Goal: Task Accomplishment & Management: Complete application form

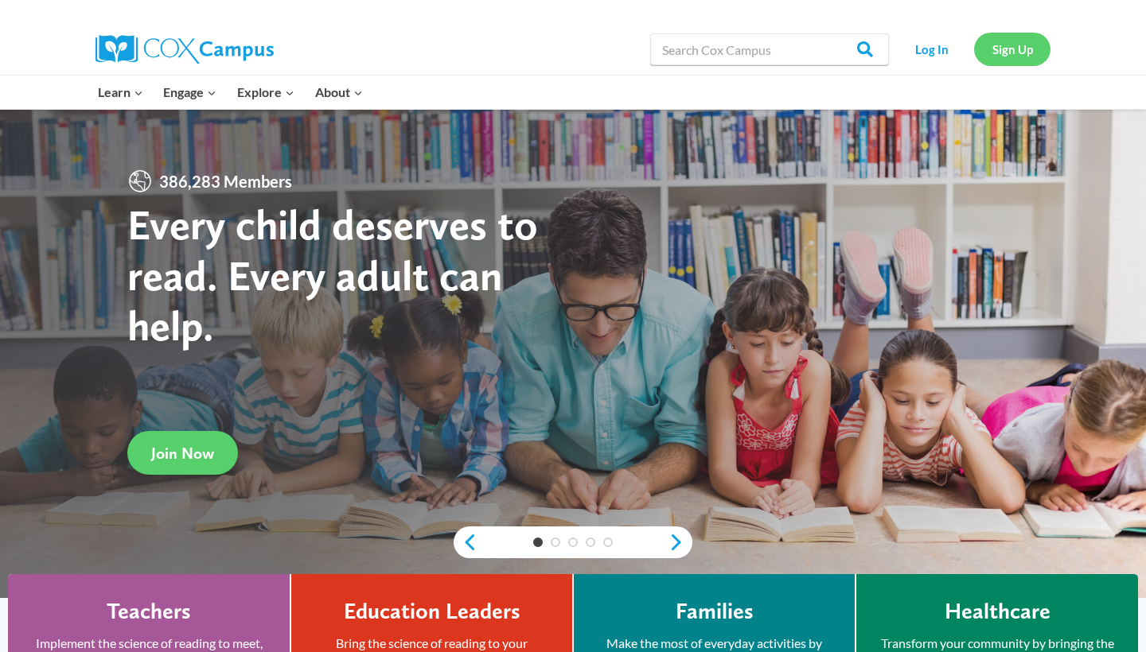
click at [1002, 50] on link "Sign Up" at bounding box center [1012, 49] width 76 height 33
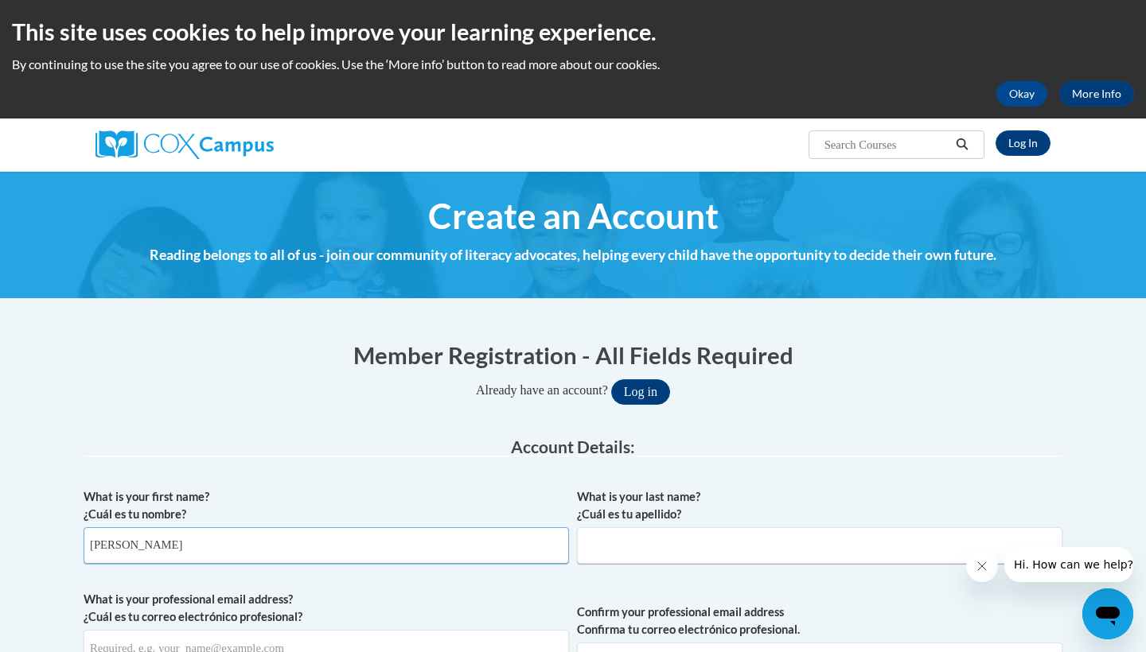
type input "[PERSON_NAME]"
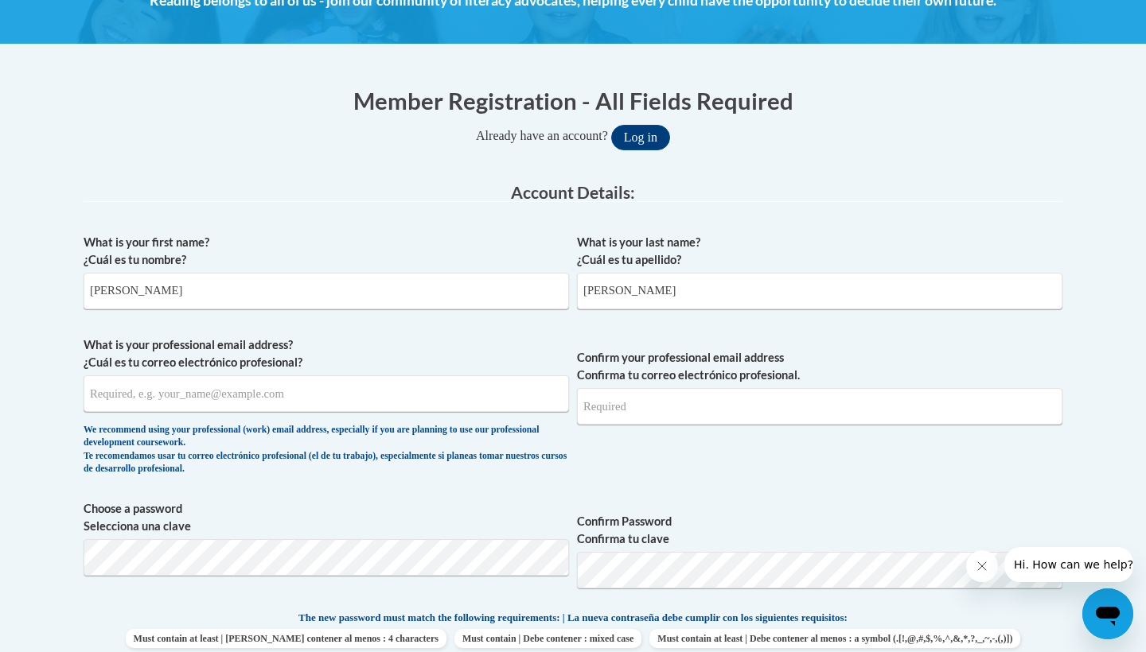
scroll to position [286, 0]
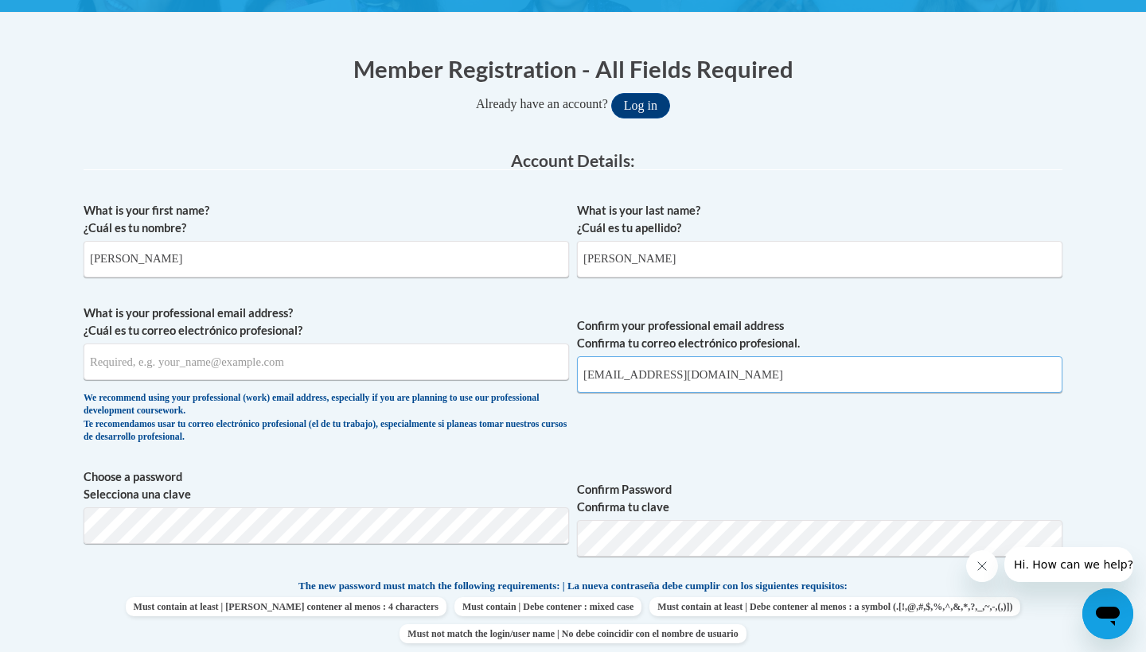
type input "[EMAIL_ADDRESS][DOMAIN_NAME]"
click at [739, 473] on span "Confirm Password Confirma tu clave" at bounding box center [819, 519] width 485 height 101
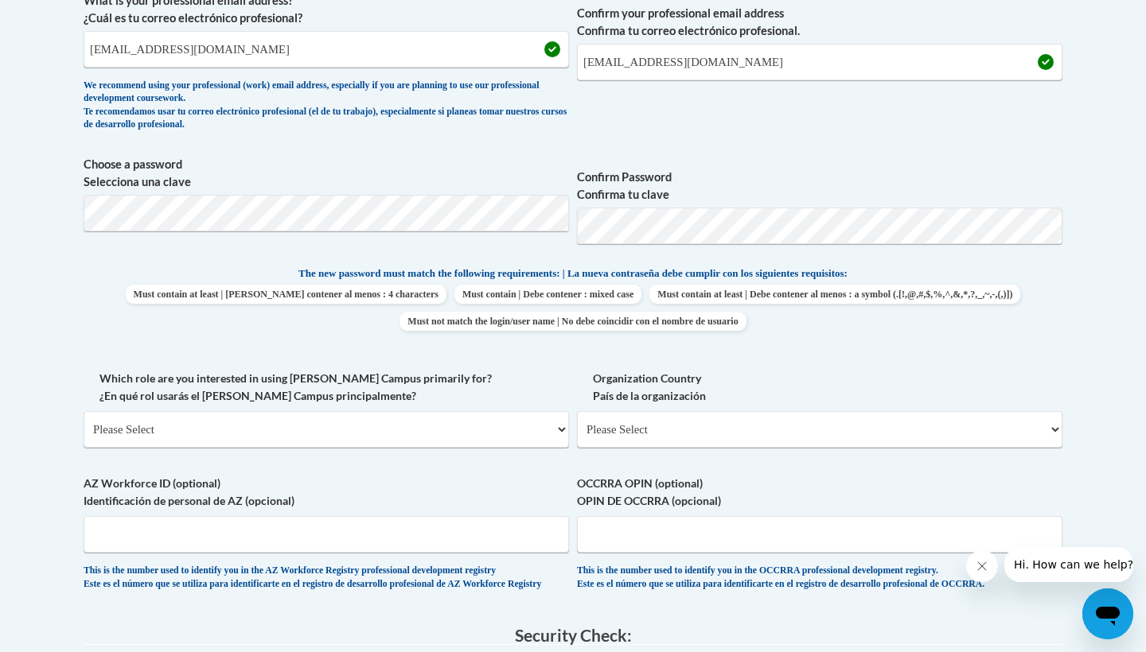
scroll to position [605, 0]
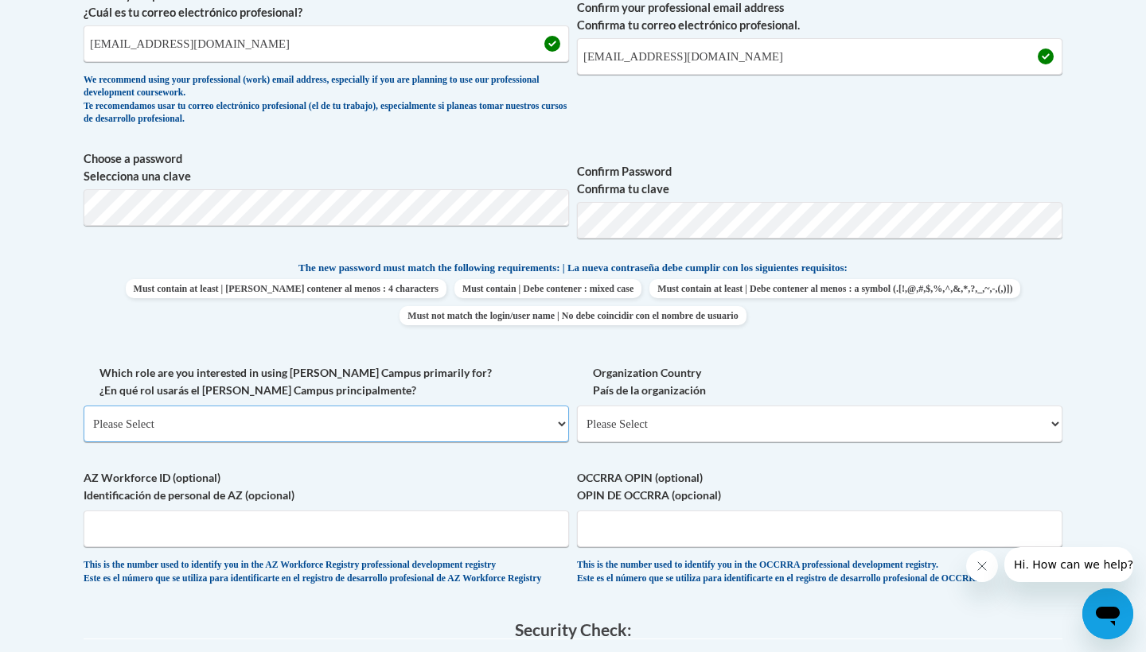
select select "5a18ea06-2b54-4451-96f2-d152daf9eac5"
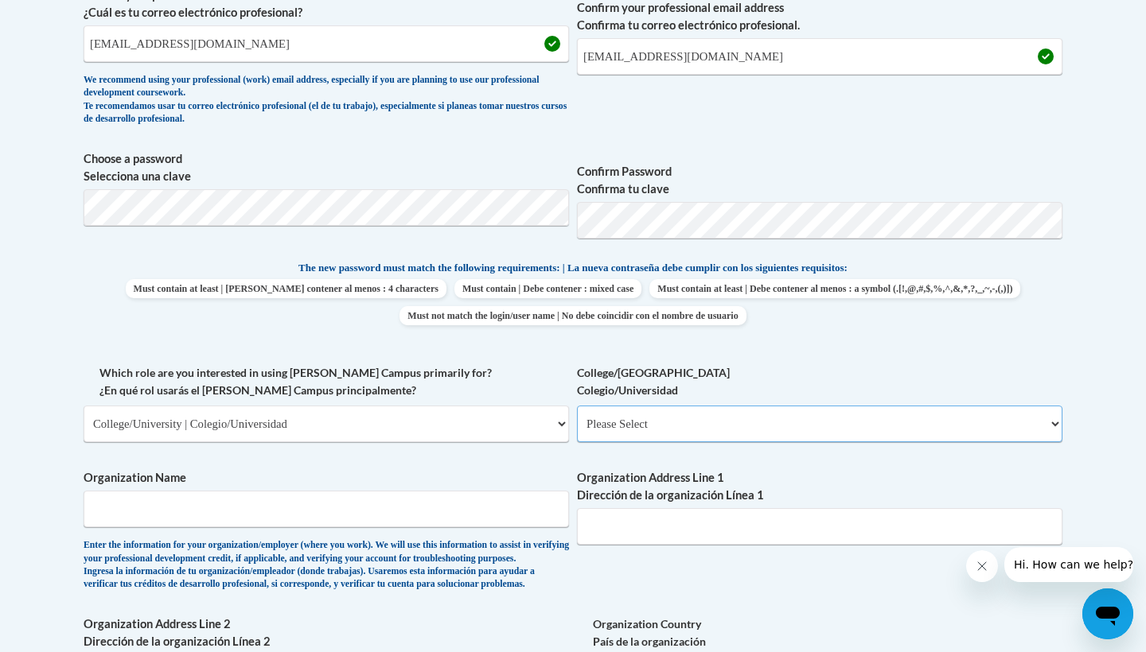
select select "99b32b07-cffc-426c-8bf6-0cd77760d84b"
type input "[GEOGRAPHIC_DATA]"
click at [473, 592] on div "Enter the information for your organization/employer (where you work). We will …" at bounding box center [326, 565] width 485 height 53
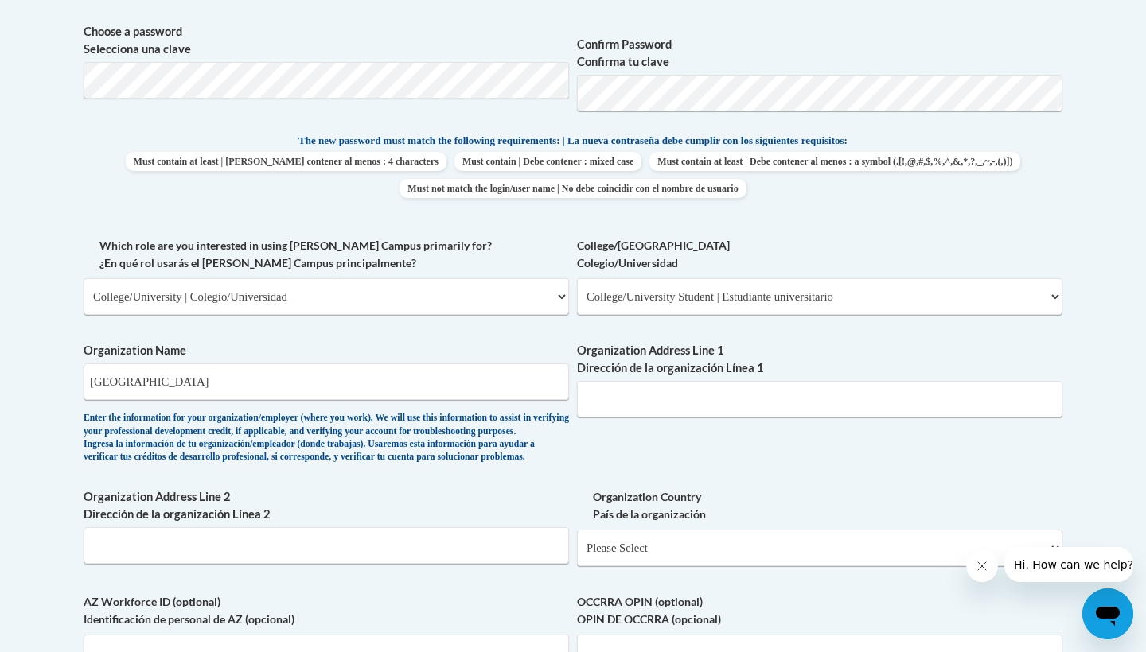
scroll to position [764, 0]
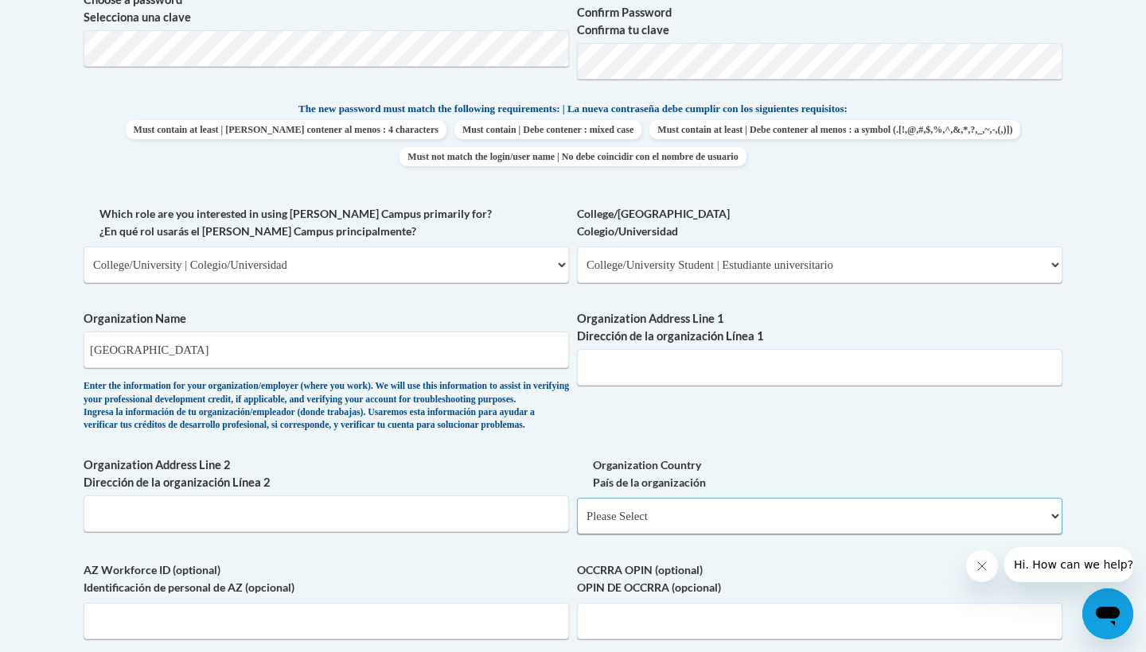
select select "ad49bcad-a171-4b2e-b99c-48b446064914"
select select
click at [701, 358] on input "Organization Address Line 1 Dirección de la organización Línea 1" at bounding box center [819, 367] width 485 height 37
paste input "[STREET_ADDRESS][US_STATE]"
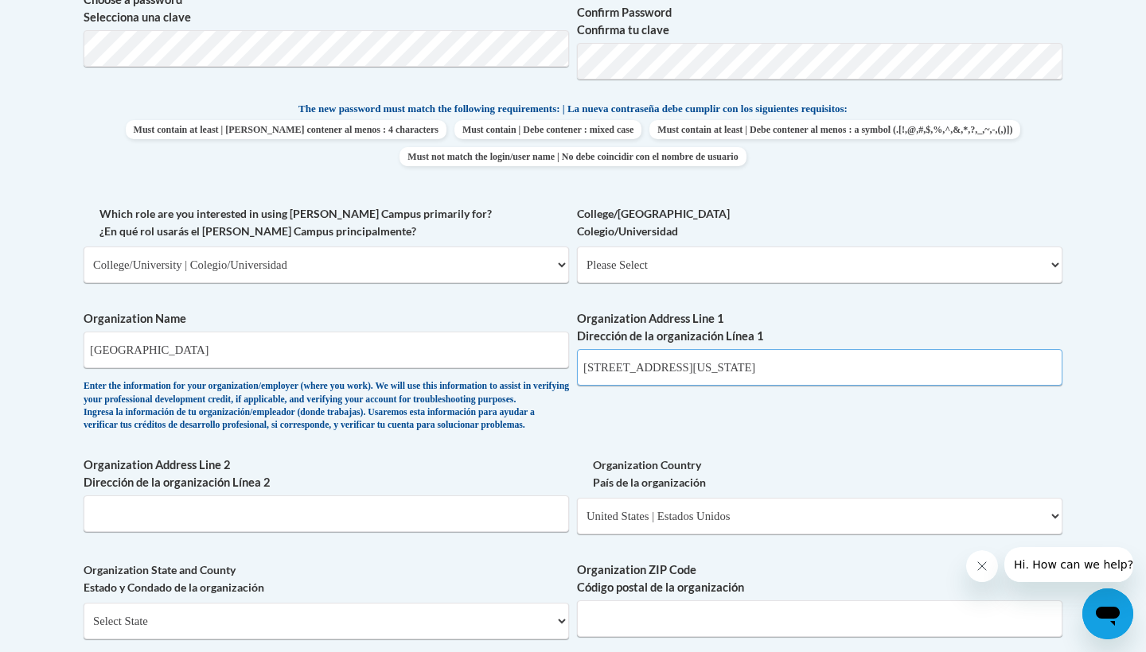
type input "[STREET_ADDRESS][US_STATE]"
click at [919, 420] on div "What is your first name? ¿Cuál es tu nombre? [PERSON_NAME] What is your last na…" at bounding box center [573, 294] width 979 height 1154
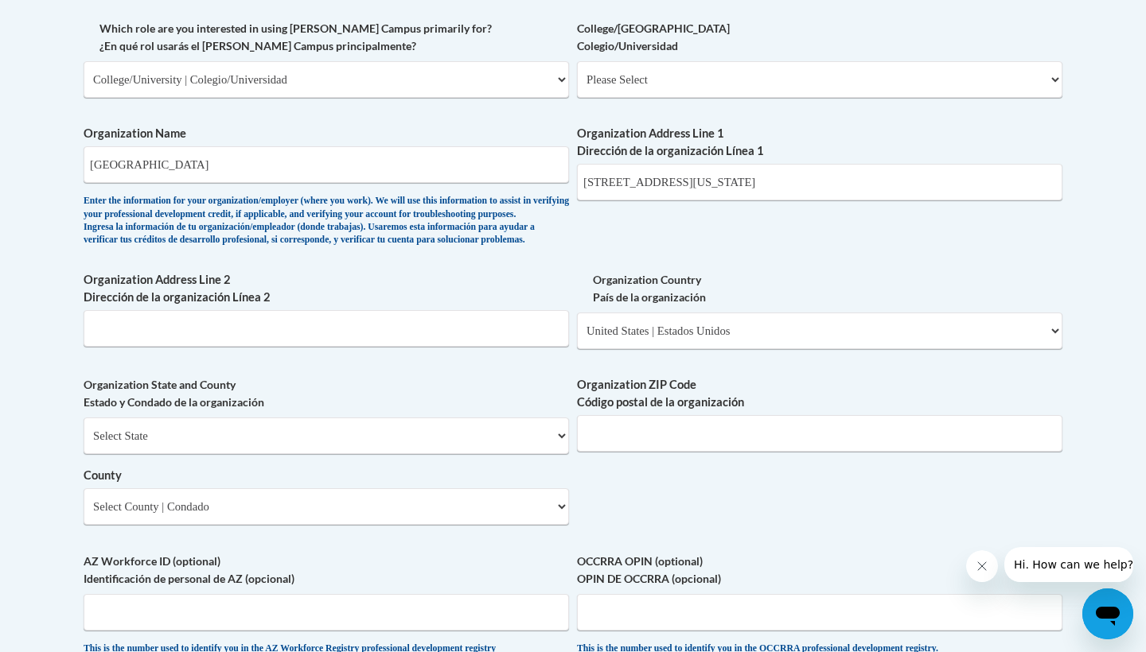
scroll to position [926, 0]
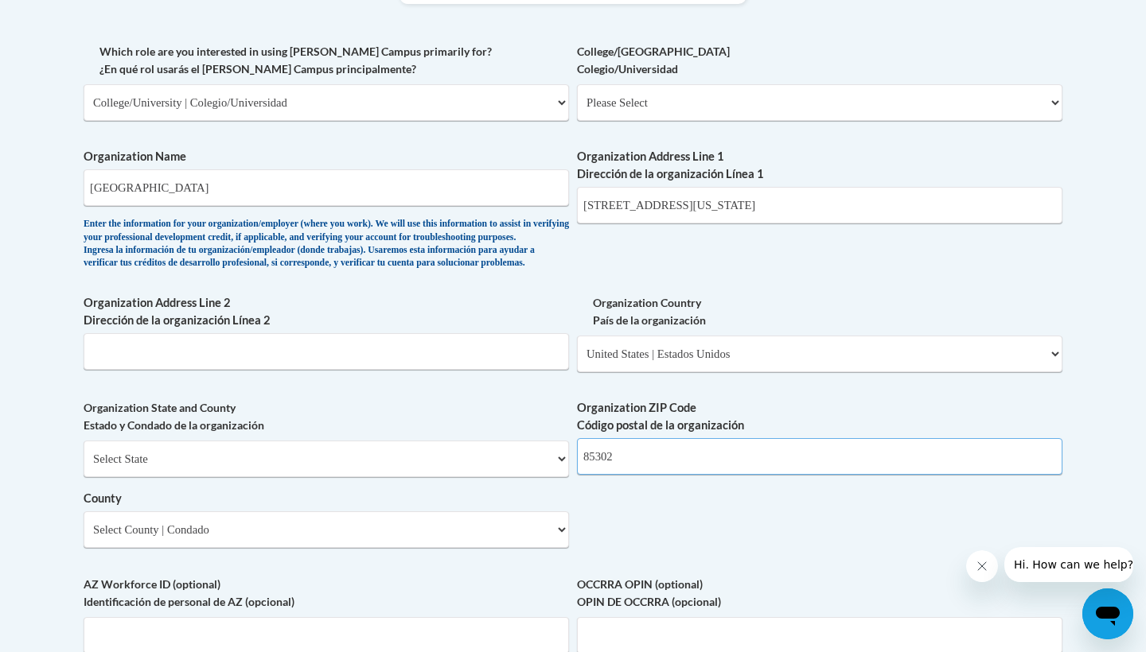
type input "85302"
select select "[US_STATE]"
drag, startPoint x: 891, startPoint y: 202, endPoint x: 769, endPoint y: 200, distance: 121.7
click at [769, 200] on input "[STREET_ADDRESS][US_STATE]" at bounding box center [819, 205] width 485 height 37
type input "[STREET_ADDRESS]"
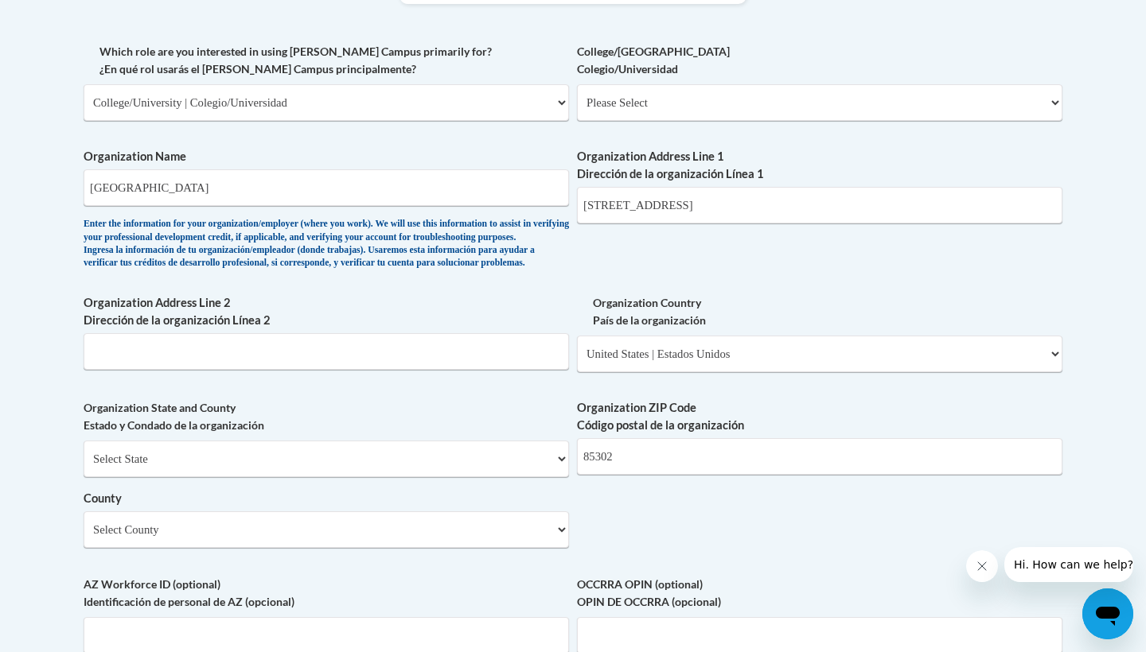
click at [719, 250] on div "What is your first name? ¿Cuál es tu nombre? [PERSON_NAME] What is your last na…" at bounding box center [573, 131] width 979 height 1154
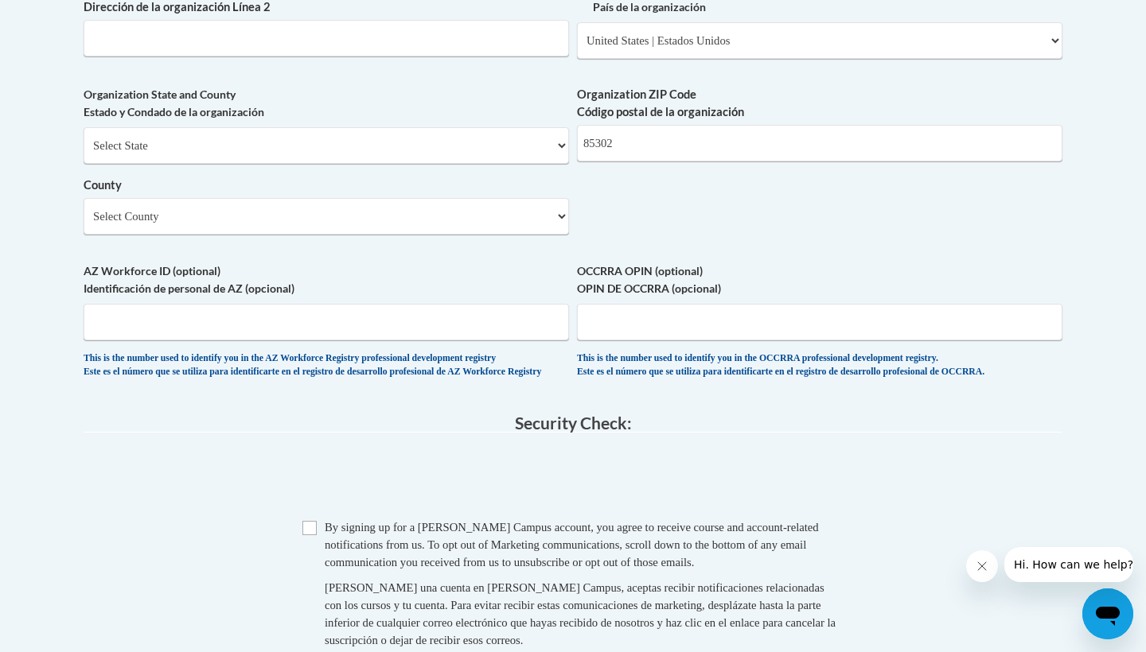
scroll to position [1308, 0]
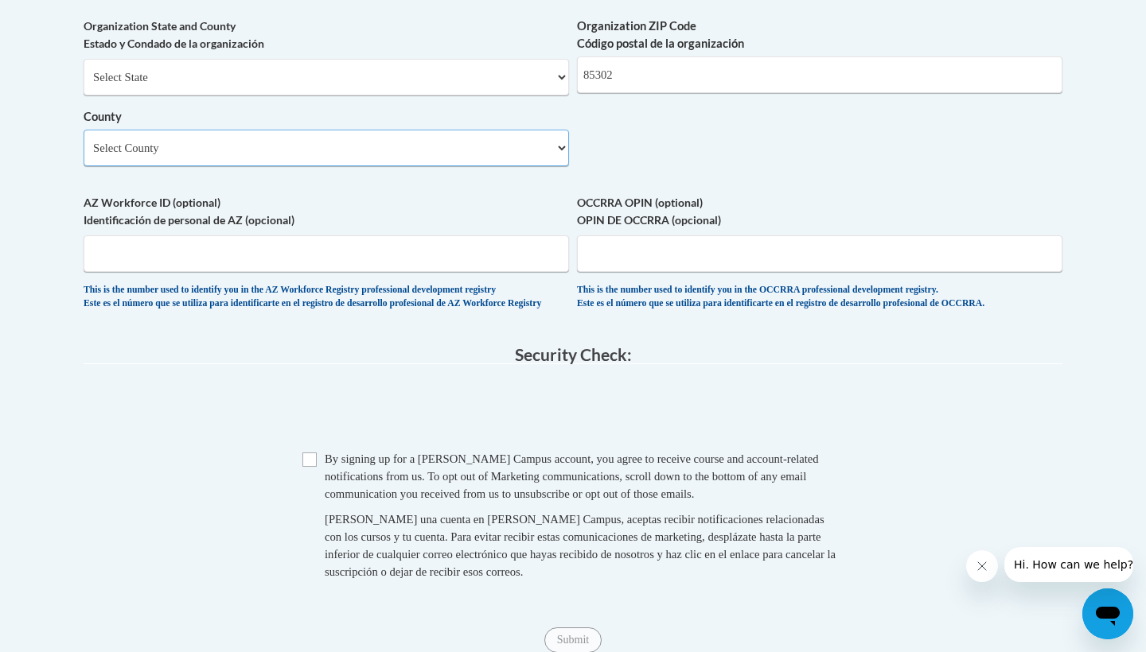
select select "Maricopa"
click at [308, 467] on input "Checkbox" at bounding box center [309, 460] width 14 height 14
checkbox input "true"
click at [397, 422] on span "0cAFcWeA5Ih-0ogEBI-d3iaeasLQ7UH9F-lFB57BH0moLEbVaK-foe_e_L672490gC1CCgg1m6Zn6JP…" at bounding box center [573, 411] width 979 height 62
click at [564, 649] on input "Submit" at bounding box center [572, 640] width 57 height 25
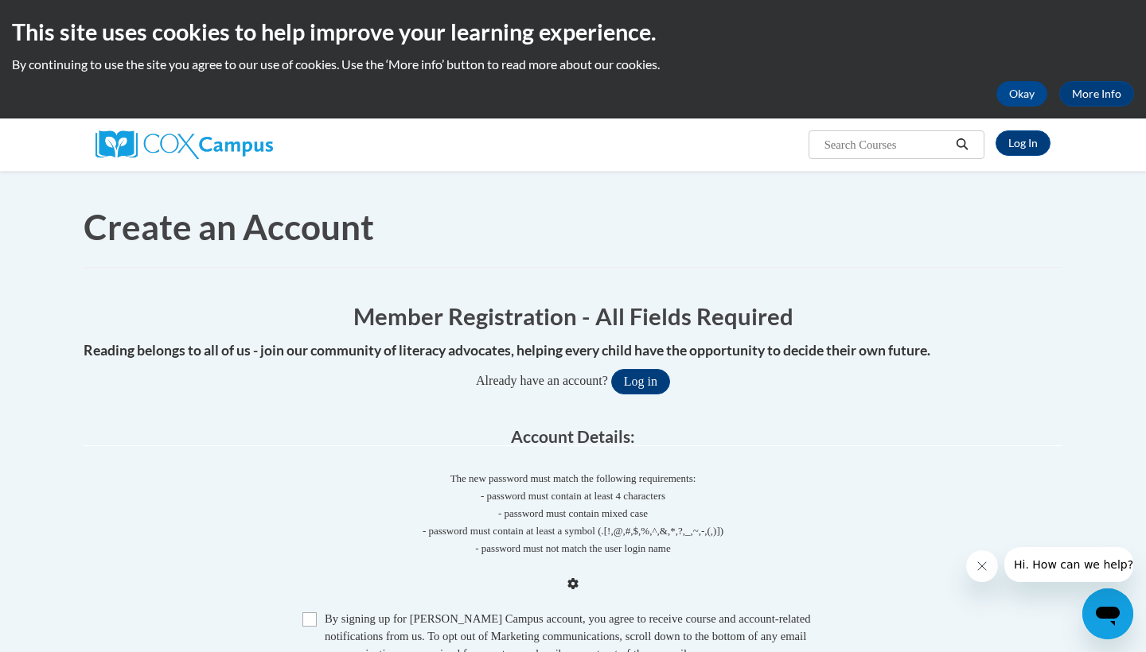
click at [1085, 92] on div "This site uses cookies to help improve your learning experience. By continuing …" at bounding box center [573, 59] width 1146 height 119
click at [494, 173] on div "Create an Account Member Registration - All Fields Required Reading belongs to …" at bounding box center [573, 608] width 1002 height 874
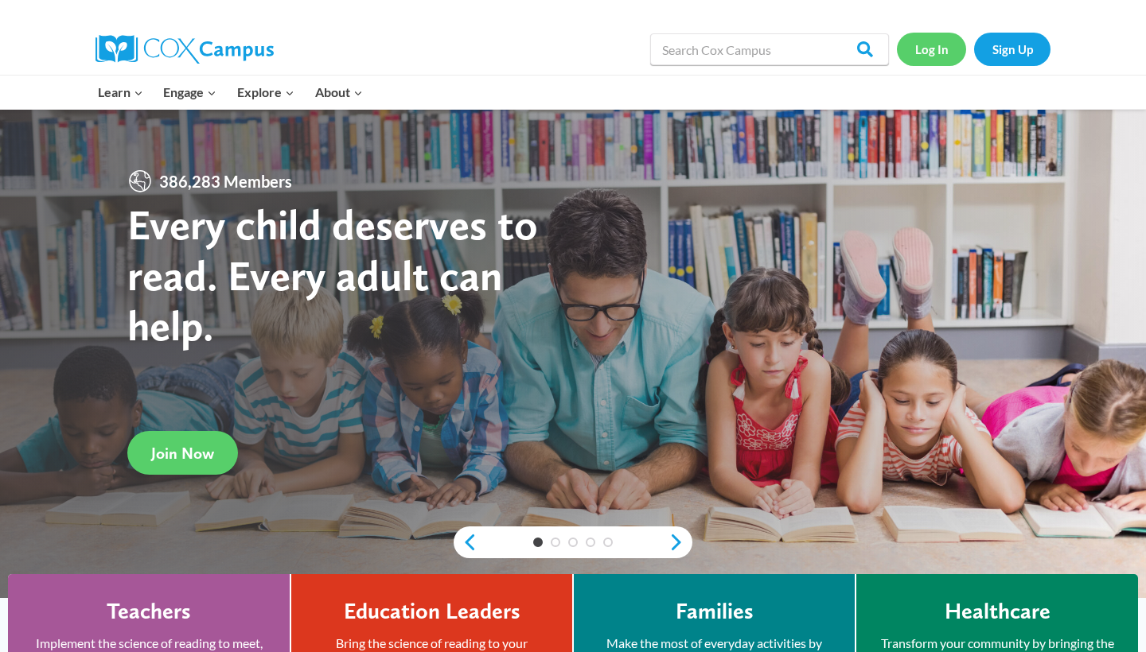
click at [941, 51] on link "Log In" at bounding box center [931, 49] width 69 height 33
click at [998, 41] on link "Sign Up" at bounding box center [1012, 49] width 76 height 33
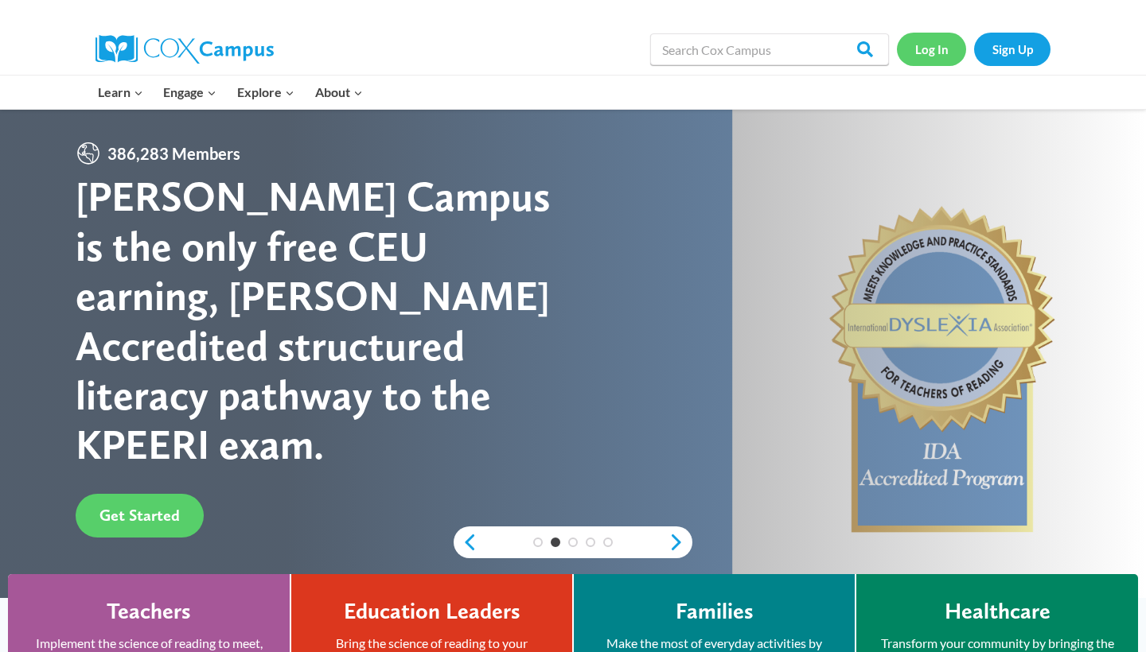
click at [934, 52] on link "Log In" at bounding box center [931, 49] width 69 height 33
